Goal: Task Accomplishment & Management: Manage account settings

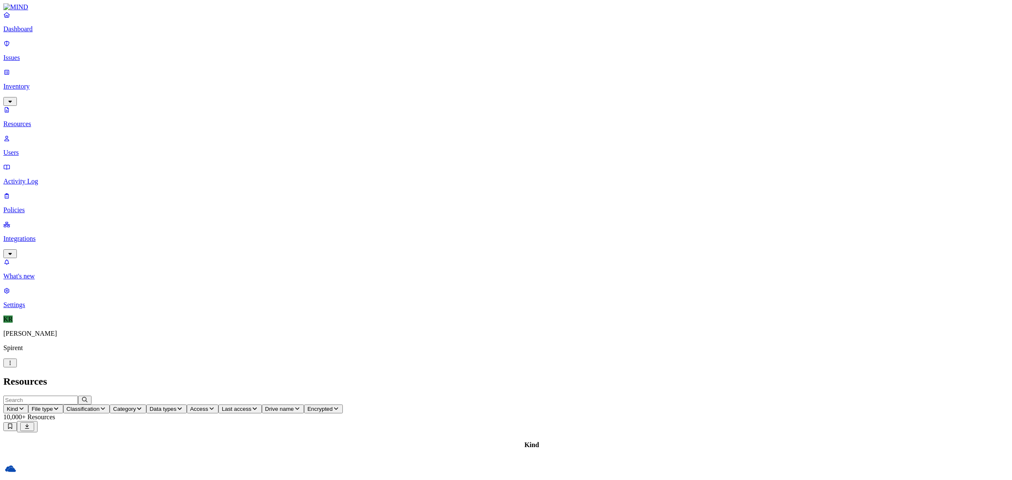
drag, startPoint x: 0, startPoint y: 0, endPoint x: 32, endPoint y: 57, distance: 65.5
click at [32, 57] on link "Issues" at bounding box center [505, 51] width 1005 height 22
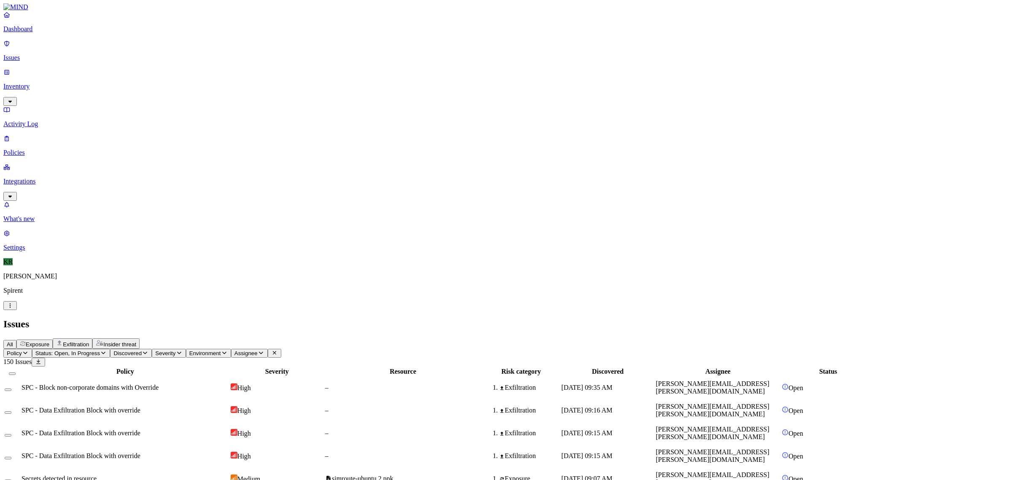
click at [49, 341] on span "Exposure" at bounding box center [38, 344] width 24 height 6
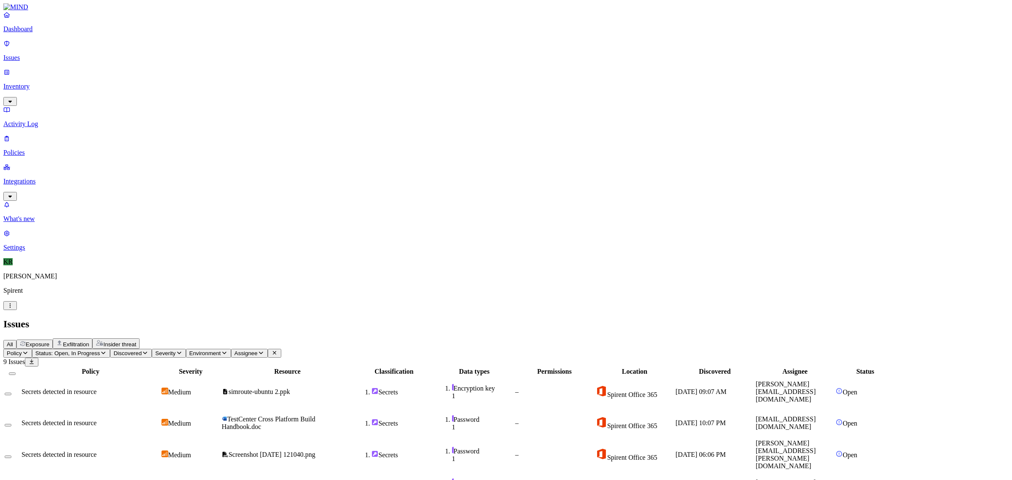
drag, startPoint x: 974, startPoint y: 363, endPoint x: 865, endPoint y: 365, distance: 108.8
copy span "[PERSON_NAME][EMAIL_ADDRESS][DOMAIN_NAME]"
click at [13, 341] on span "All" at bounding box center [10, 344] width 6 height 6
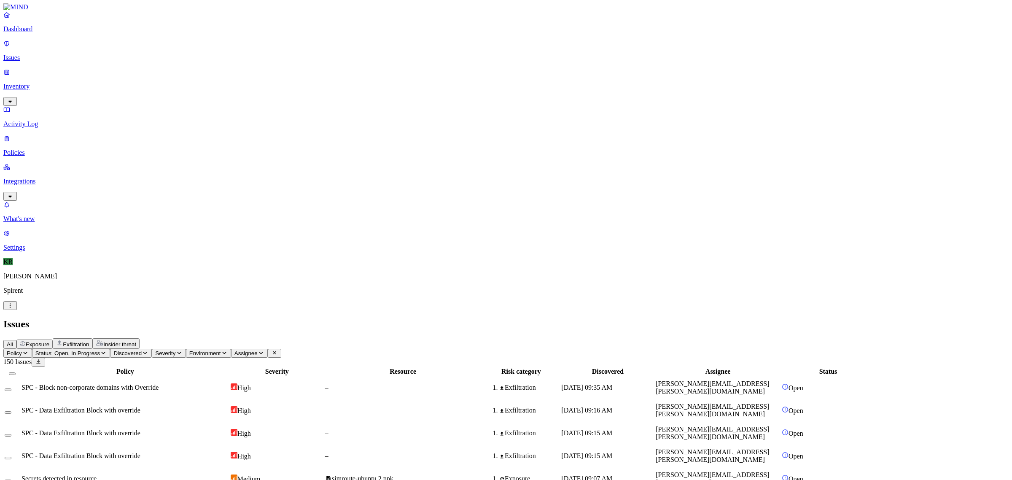
click at [100, 350] on span "Status: Open, In Progress" at bounding box center [67, 353] width 64 height 6
click at [153, 121] on div "Resolved" at bounding box center [153, 133] width 0 height 24
click at [291, 350] on icon "button" at bounding box center [287, 352] width 7 height 5
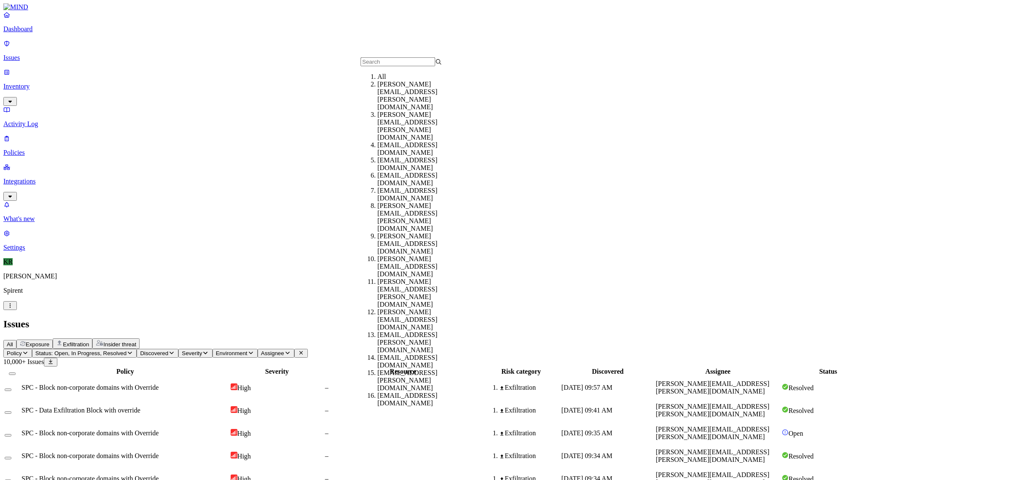
type input "[PERSON_NAME][EMAIL_ADDRESS][DOMAIN_NAME]"
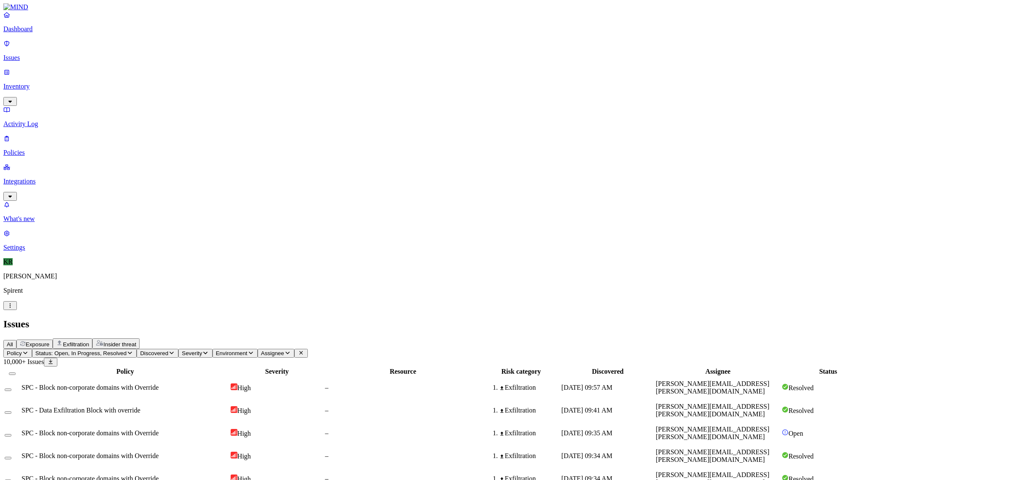
click at [284, 350] on span "Assignee" at bounding box center [272, 353] width 23 height 6
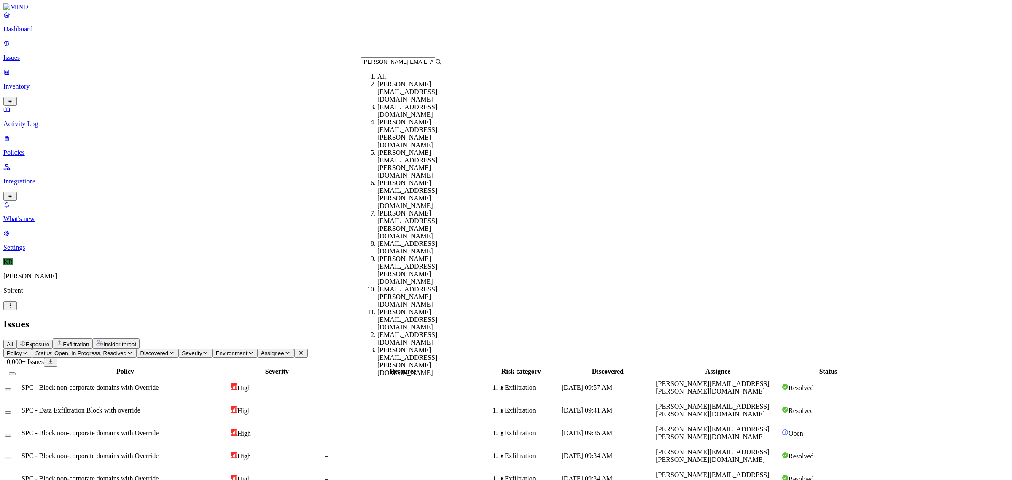
scroll to position [0, 7]
type input "[PERSON_NAME][EMAIL_ADDRESS][DOMAIN_NAME]"
click at [387, 97] on div "[PERSON_NAME][EMAIL_ADDRESS][DOMAIN_NAME]" at bounding box center [417, 92] width 81 height 23
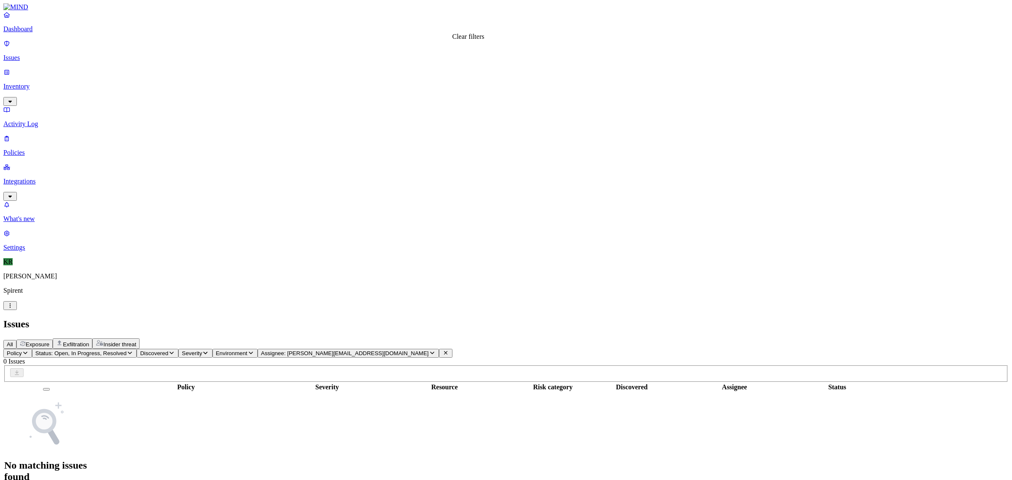
click at [449, 350] on icon at bounding box center [445, 352] width 7 height 5
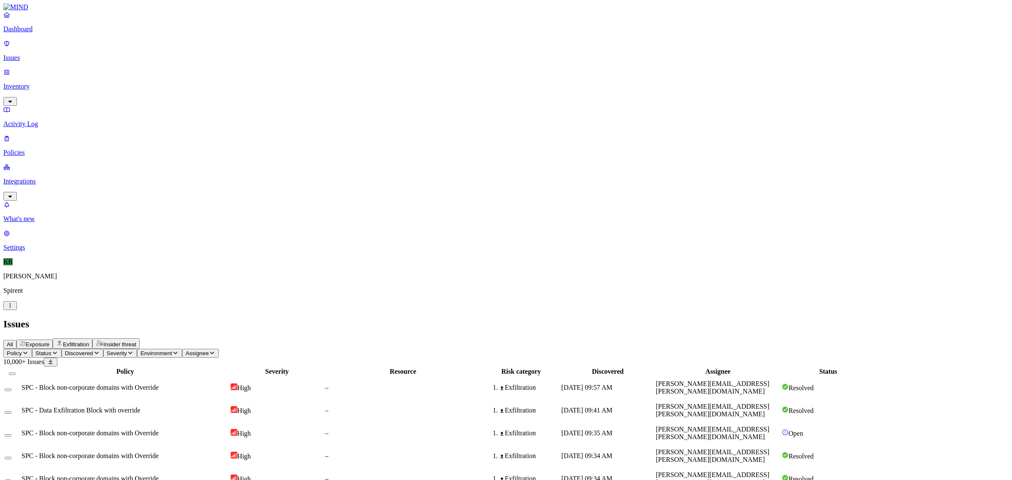
click at [49, 341] on span "Exposure" at bounding box center [38, 344] width 24 height 6
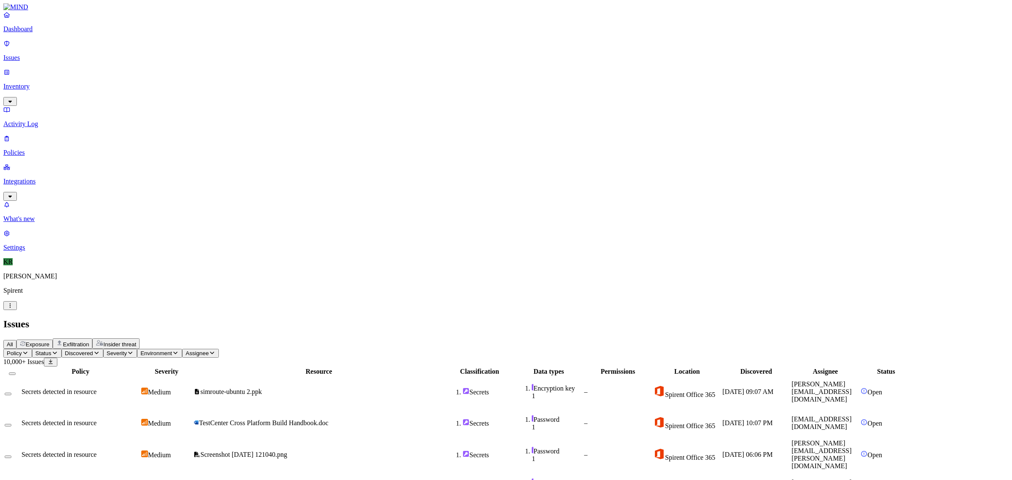
click at [51, 350] on span "Status" at bounding box center [43, 353] width 16 height 6
click at [153, 66] on div "Open" at bounding box center [153, 76] width 0 height 24
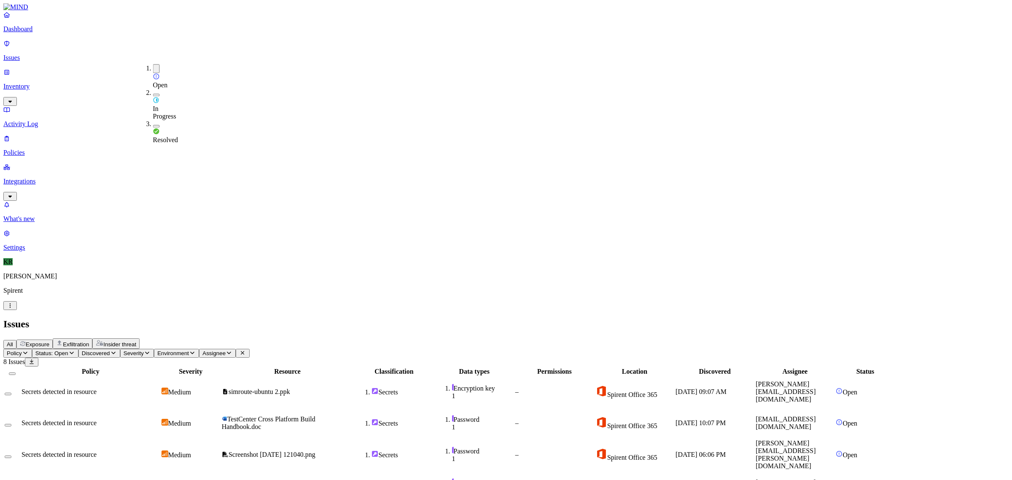
click at [68, 350] on span "Status: Open" at bounding box center [51, 353] width 33 height 6
click at [153, 89] on div "In Progress" at bounding box center [153, 104] width 0 height 31
drag, startPoint x: 924, startPoint y: 351, endPoint x: 865, endPoint y: 352, distance: 59.0
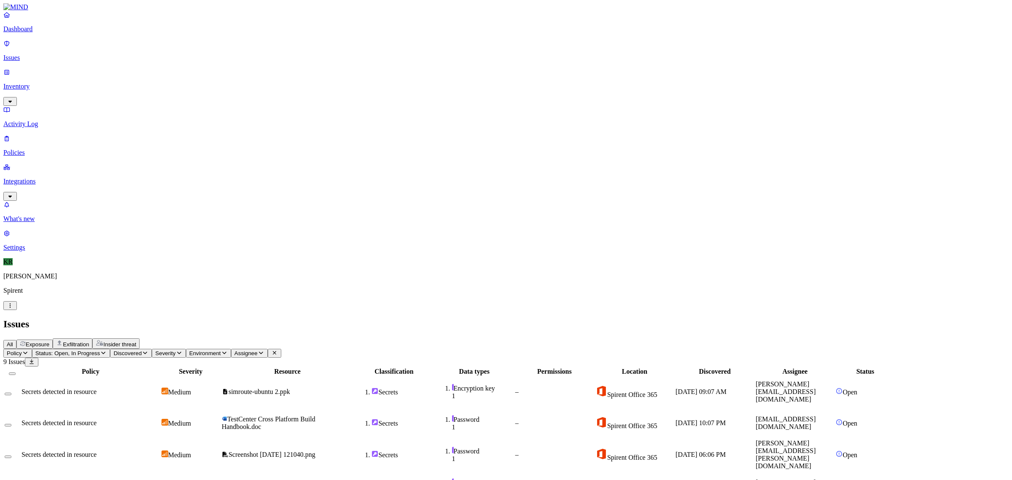
copy span "[EMAIL_ADDRESS][DOMAIN_NAME]"
click at [32, 83] on p "Inventory" at bounding box center [505, 87] width 1005 height 8
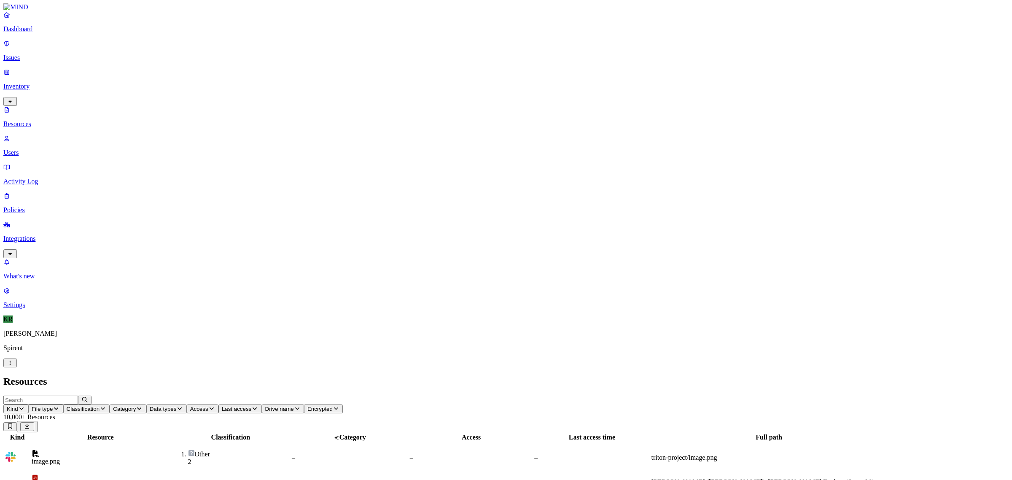
click at [41, 149] on p "Users" at bounding box center [505, 153] width 1005 height 8
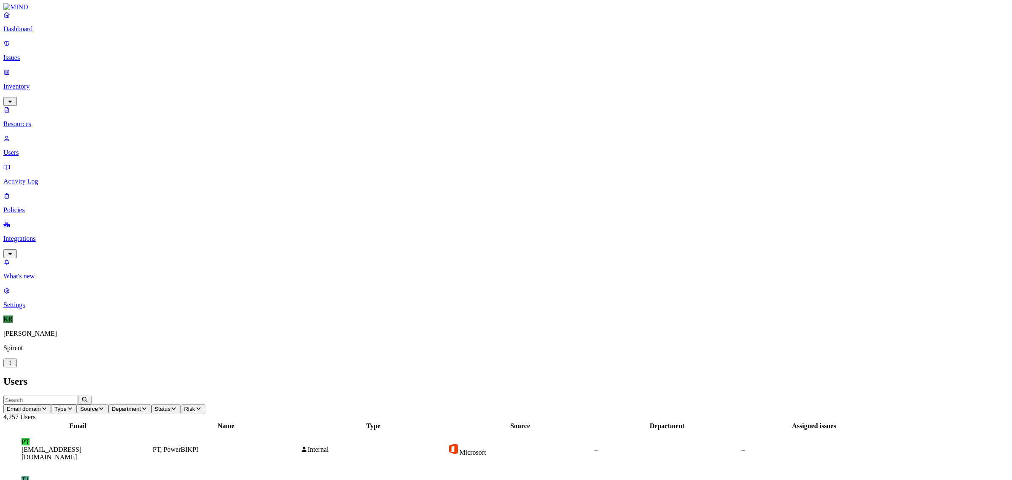
click at [78, 395] on input "text" at bounding box center [40, 399] width 75 height 9
paste input "[EMAIL_ADDRESS][DOMAIN_NAME]"
type input "[EMAIL_ADDRESS][DOMAIN_NAME]"
click at [40, 54] on p "Issues" at bounding box center [505, 58] width 1005 height 8
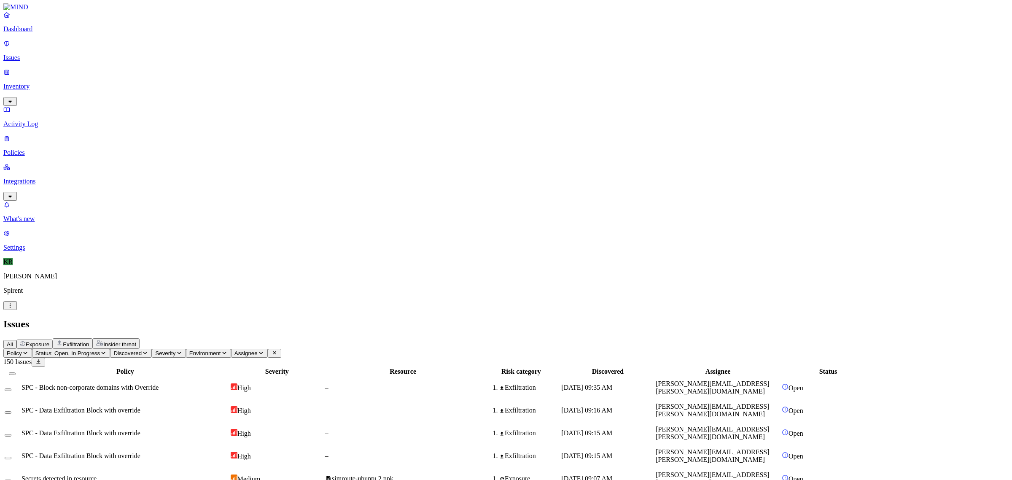
click at [49, 341] on div "Exposure" at bounding box center [35, 344] width 30 height 7
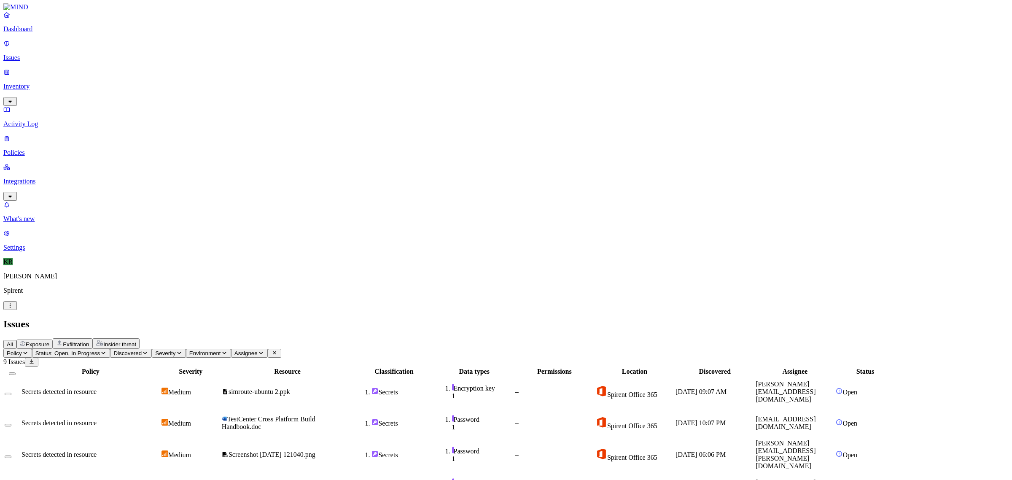
drag, startPoint x: 960, startPoint y: 364, endPoint x: 864, endPoint y: 365, distance: 96.1
copy span "[PERSON_NAME][EMAIL_ADDRESS][DOMAIN_NAME]"
click at [34, 72] on link "Inventory" at bounding box center [505, 86] width 1005 height 36
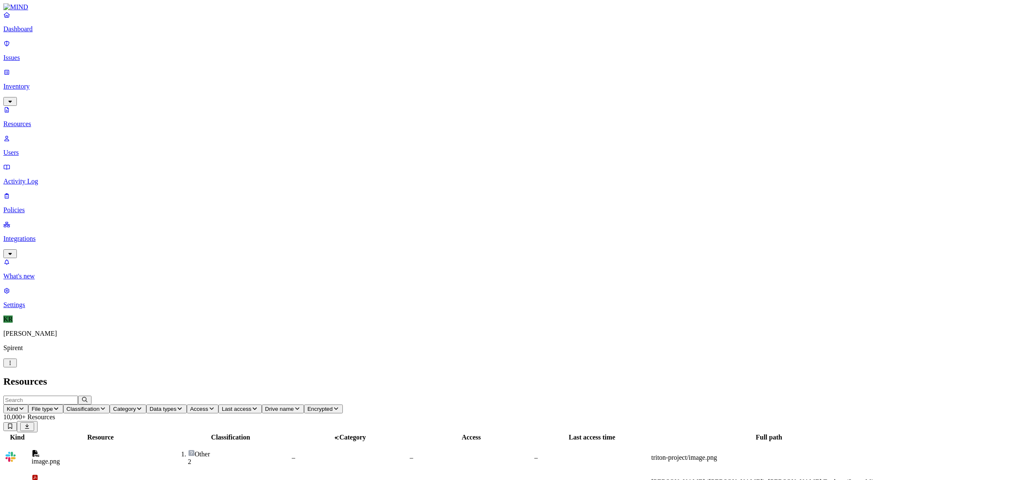
click at [32, 149] on p "Users" at bounding box center [505, 153] width 1005 height 8
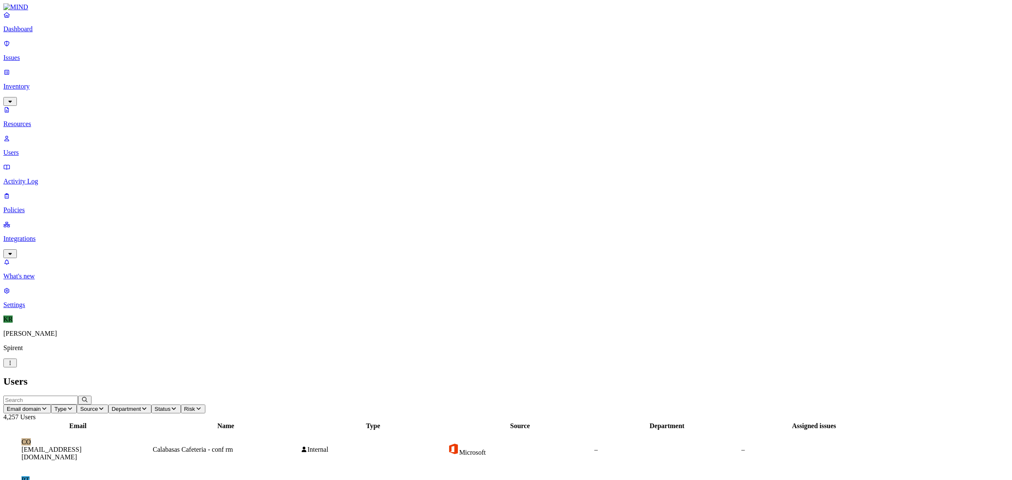
click at [78, 395] on input "text" at bounding box center [40, 399] width 75 height 9
paste input "[PERSON_NAME][EMAIL_ADDRESS][DOMAIN_NAME]"
type input "[PERSON_NAME][EMAIL_ADDRESS][DOMAIN_NAME]"
click at [136, 445] on figcaption "[PERSON_NAME][EMAIL_ADDRESS][DOMAIN_NAME]" at bounding box center [78, 452] width 114 height 15
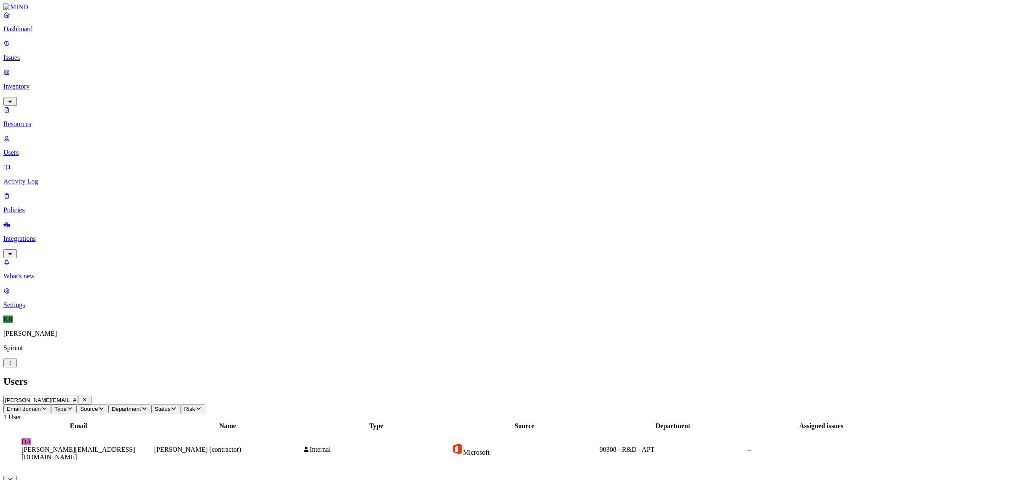
drag, startPoint x: 873, startPoint y: 184, endPoint x: 915, endPoint y: 184, distance: 41.7
click at [17, 475] on button "Close" at bounding box center [9, 479] width 13 height 9
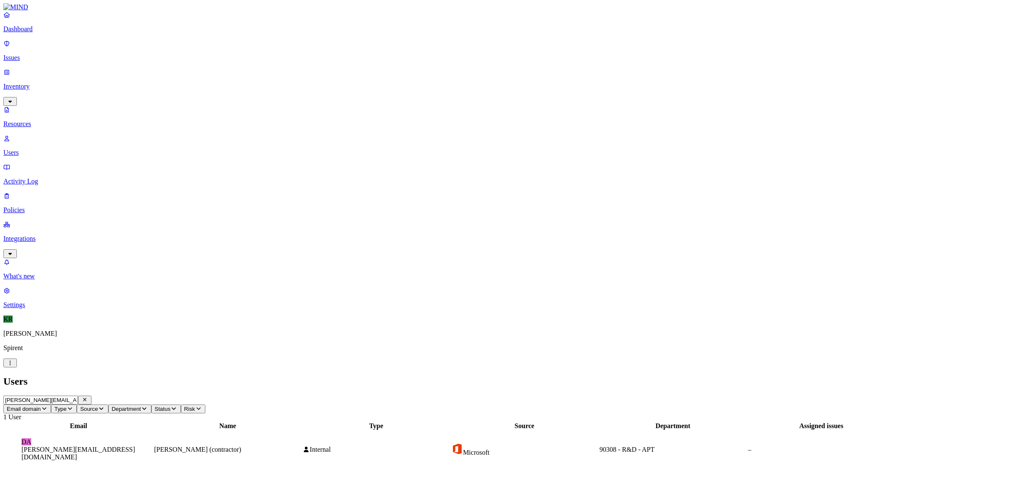
click at [22, 54] on p "Issues" at bounding box center [505, 58] width 1005 height 8
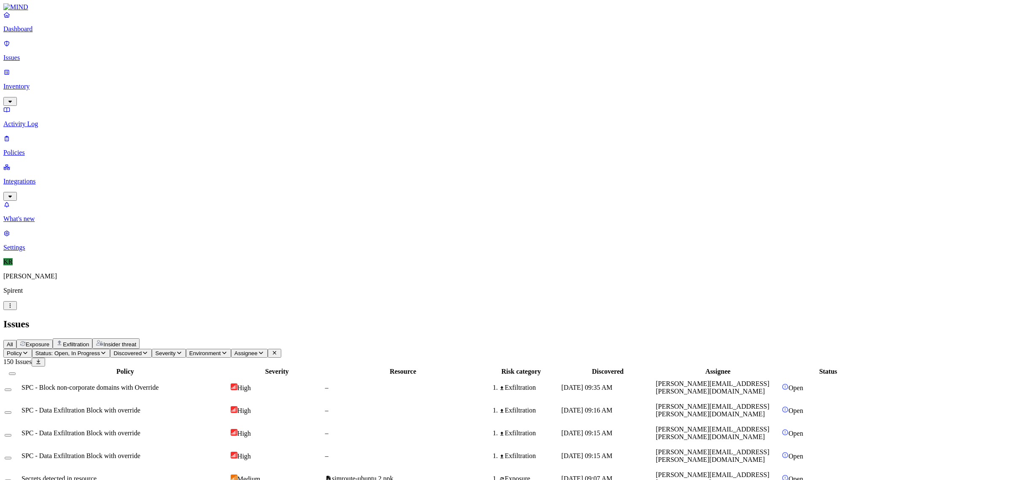
click at [53, 339] on button "Exposure" at bounding box center [34, 343] width 36 height 9
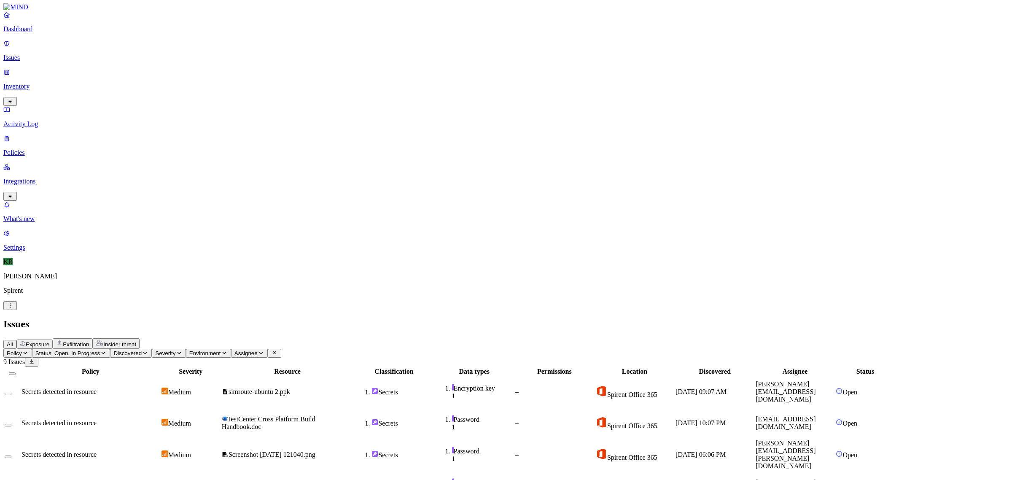
click at [16, 372] on button "Select all" at bounding box center [12, 373] width 7 height 3
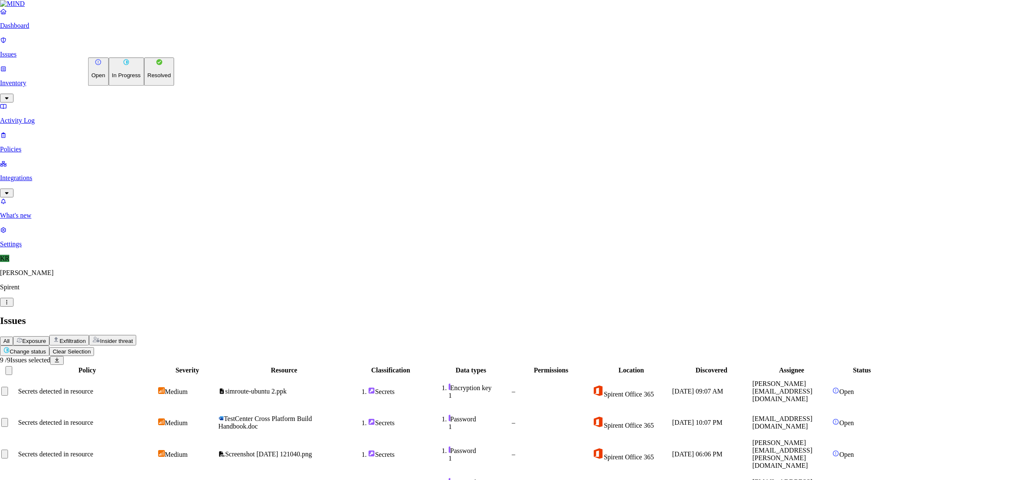
click at [123, 51] on html "Dashboard Issues Inventory Activity Log Policies Integrations What's new 1 Sett…" at bounding box center [506, 334] width 1012 height 668
click at [148, 79] on p "Resolved" at bounding box center [160, 75] width 24 height 6
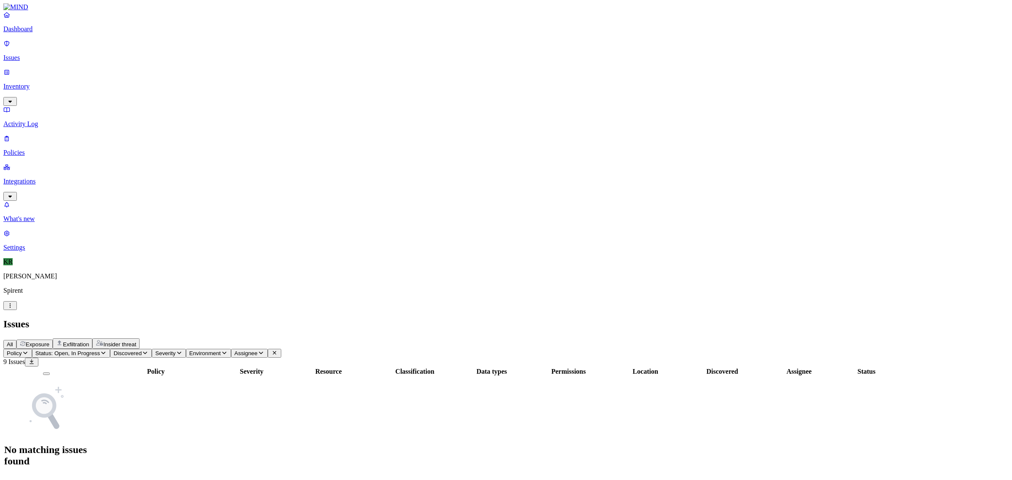
click at [140, 338] on button "Insider threat" at bounding box center [115, 343] width 47 height 11
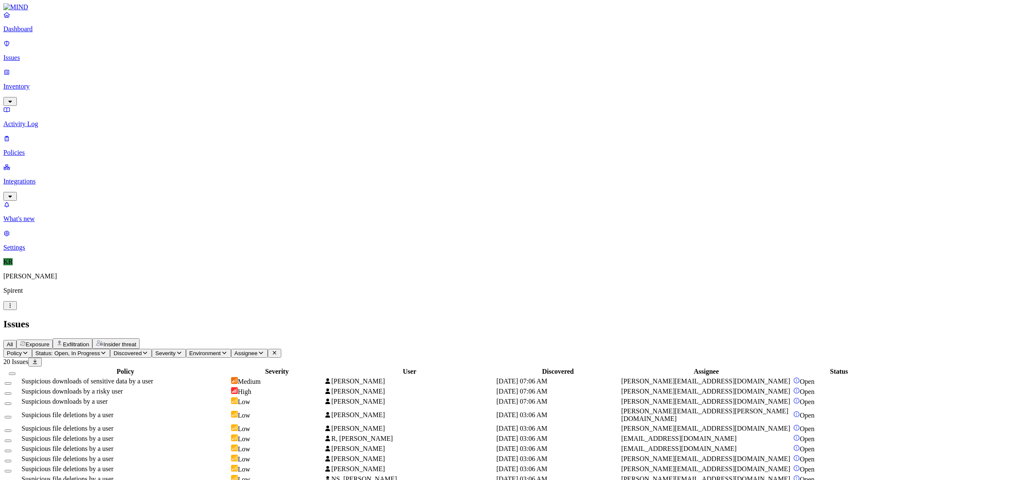
click at [153, 377] on span "Suspicious downloads of sensitive data by a user" at bounding box center [86, 380] width 131 height 7
click at [230, 386] on td "Suspicious downloads by a risky user" at bounding box center [125, 390] width 209 height 9
click at [229, 377] on div "Suspicious downloads of sensitive data by a user" at bounding box center [125, 381] width 208 height 8
click at [229, 387] on div "Suspicious downloads by a risky user" at bounding box center [125, 391] width 208 height 8
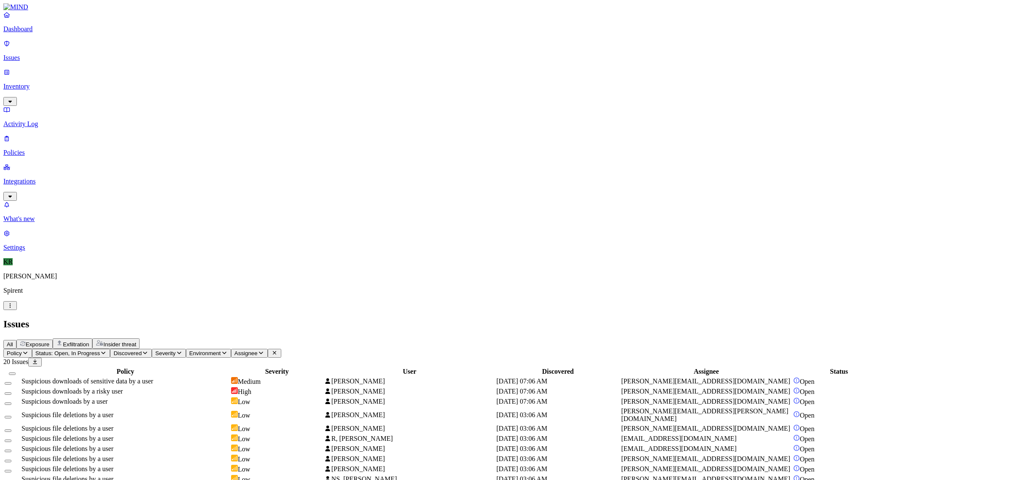
click at [16, 372] on button "Select all" at bounding box center [12, 373] width 7 height 3
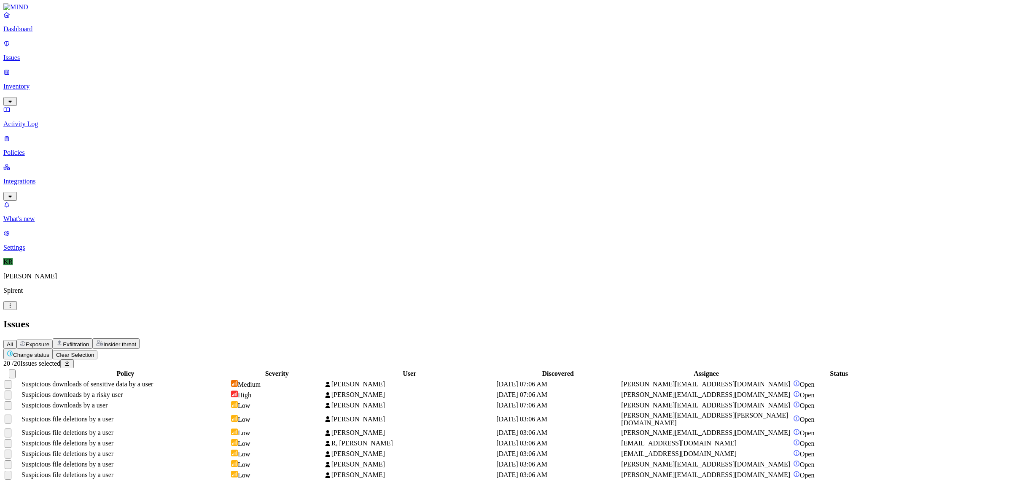
click at [116, 52] on html "Dashboard Issues Inventory Activity Log Policies Integrations What's new 1 Sett…" at bounding box center [506, 317] width 1012 height 635
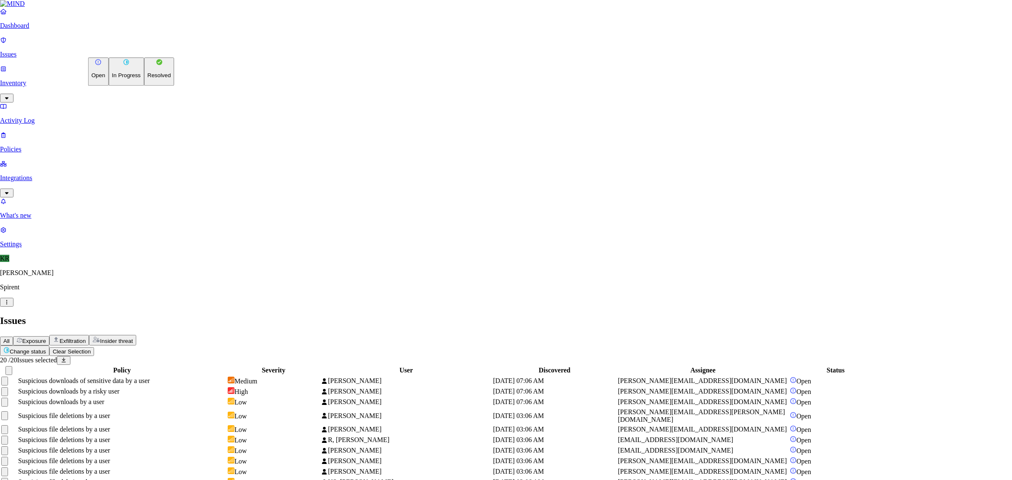
click at [148, 79] on p "Resolved" at bounding box center [160, 75] width 24 height 6
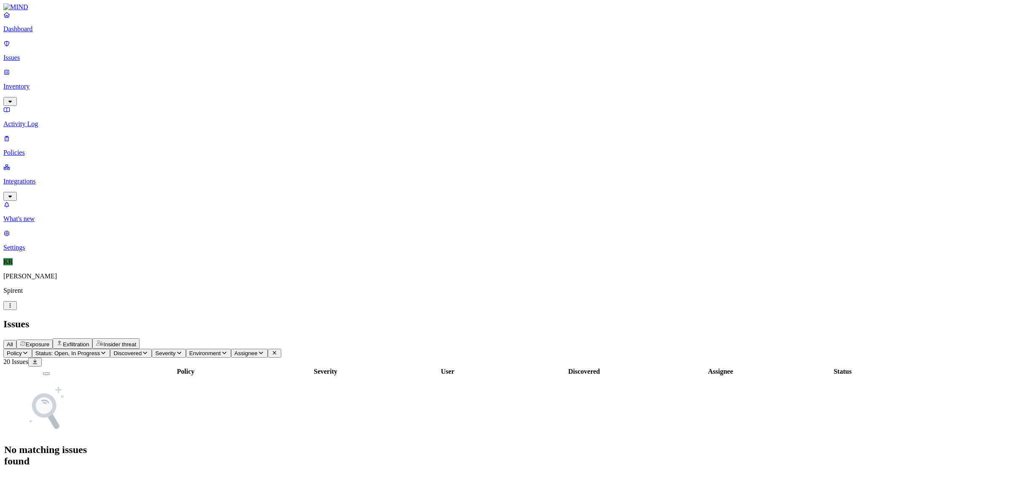
click at [62, 340] on icon "button" at bounding box center [59, 342] width 4 height 5
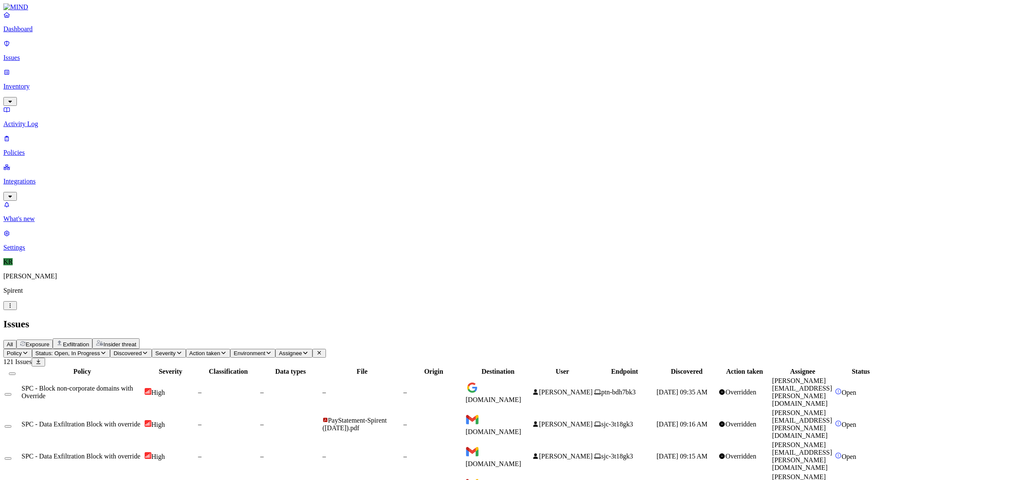
click at [100, 350] on span "Status: Open, In Progress" at bounding box center [67, 353] width 64 height 6
click at [169, 106] on span "In Progress" at bounding box center [164, 113] width 23 height 15
click at [623, 318] on div "Issues" at bounding box center [505, 323] width 1005 height 11
